Goal: Navigation & Orientation: Find specific page/section

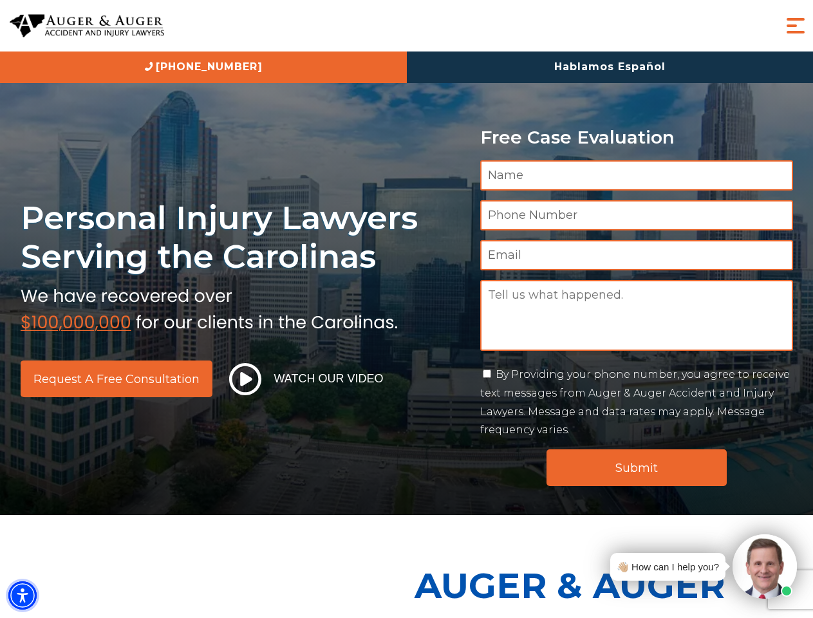
click at [23, 595] on img "Accessibility Menu" at bounding box center [22, 595] width 28 height 28
